Goal: Task Accomplishment & Management: Manage account settings

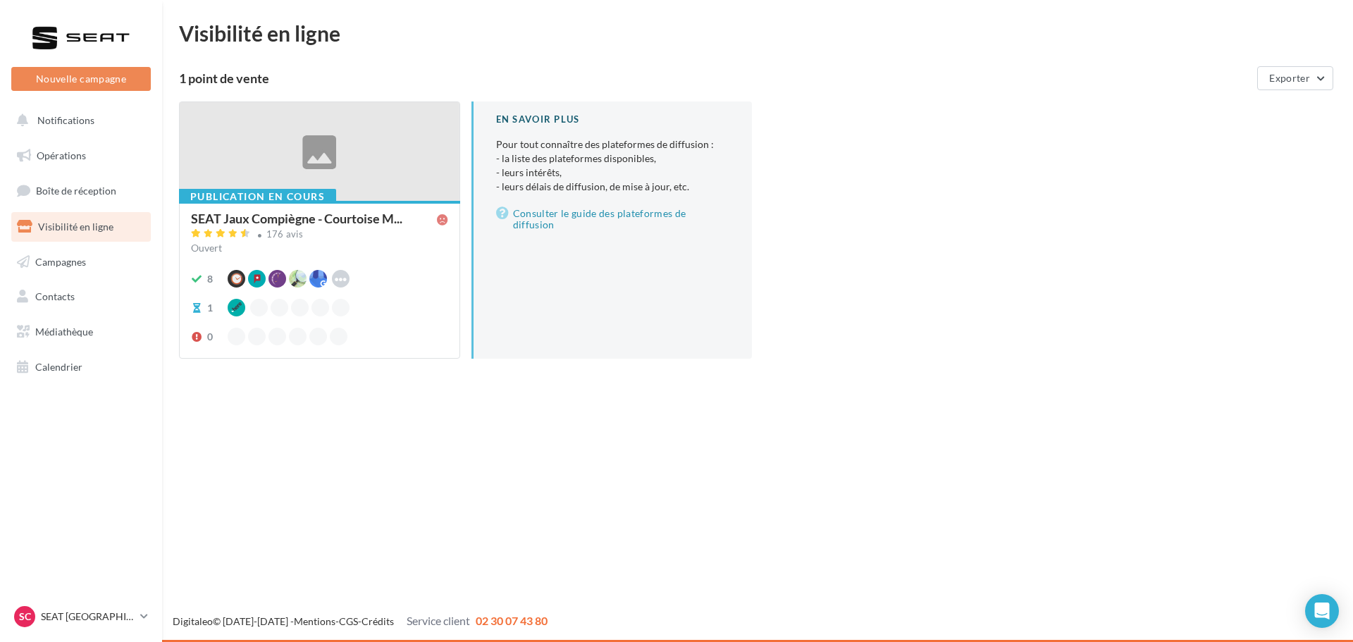
click at [422, 515] on div "Nouvelle campagne Nouvelle campagne Notifications Opérations Boîte de réception…" at bounding box center [676, 321] width 1353 height 642
click at [87, 192] on span "Boîte de réception" at bounding box center [76, 191] width 80 height 12
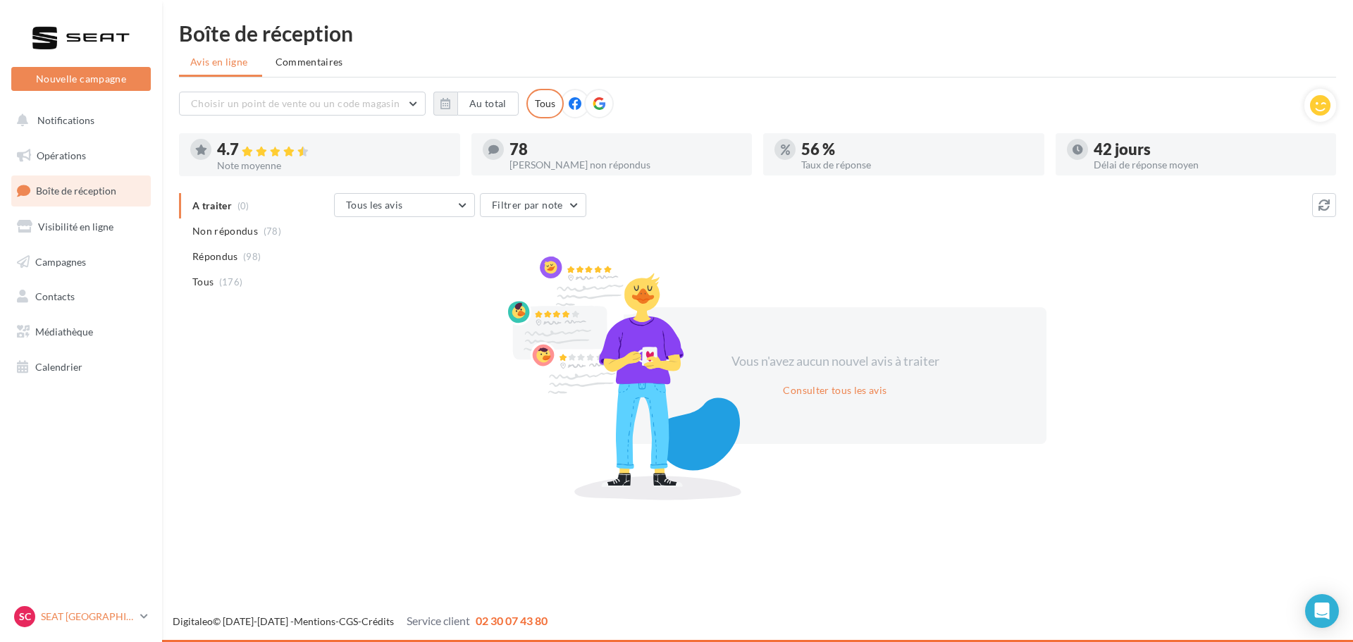
click at [133, 610] on p "SEAT [GEOGRAPHIC_DATA]" at bounding box center [88, 617] width 94 height 14
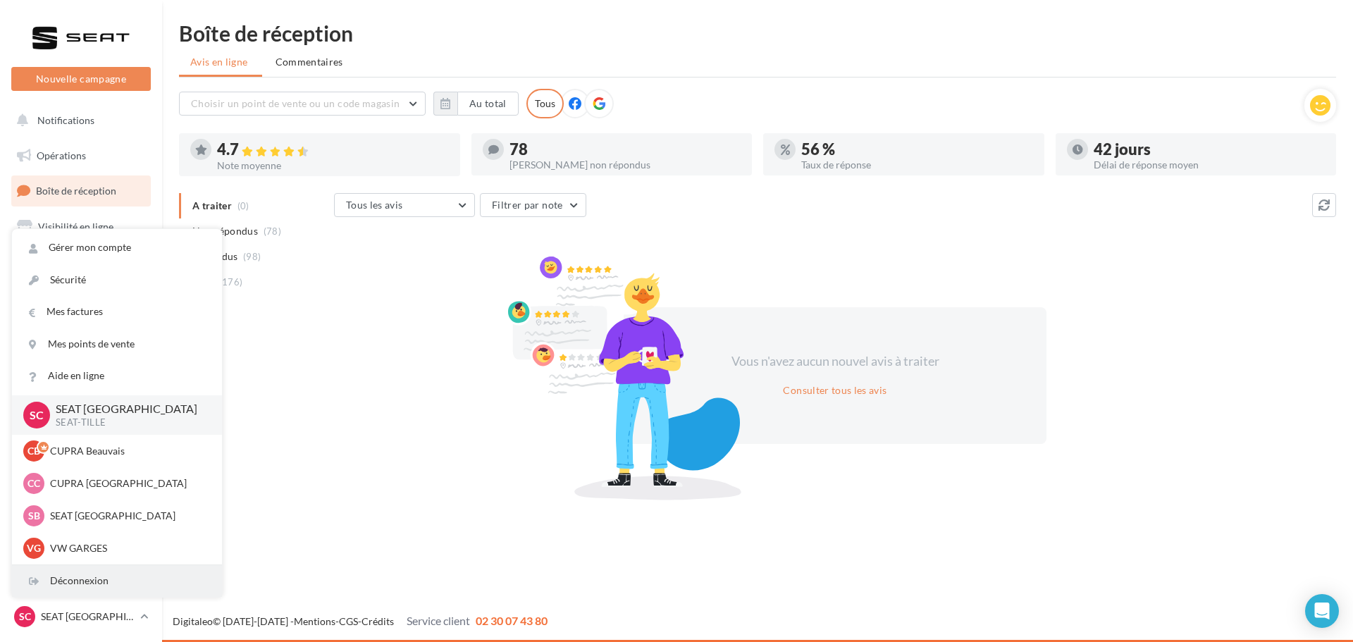
click at [109, 589] on div "Déconnexion" at bounding box center [117, 581] width 210 height 32
